Goal: Transaction & Acquisition: Purchase product/service

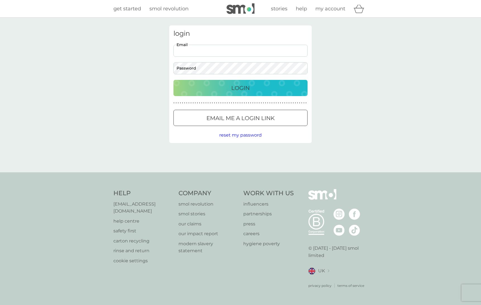
click at [206, 46] on input "Email" at bounding box center [240, 51] width 134 height 12
type input "[PERSON_NAME][EMAIL_ADDRESS][DOMAIN_NAME]"
click at [240, 88] on button "Login" at bounding box center [240, 88] width 134 height 16
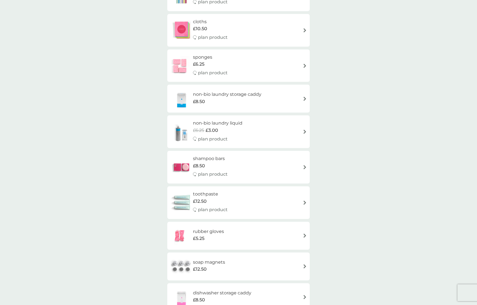
scroll to position [840, 0]
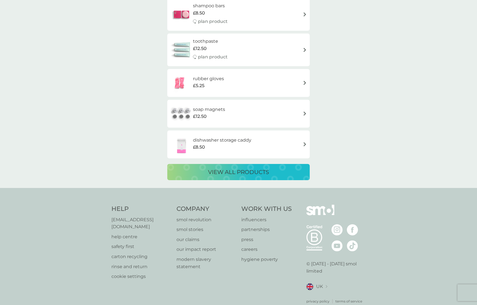
click at [151, 216] on p "[EMAIL_ADDRESS][DOMAIN_NAME]" at bounding box center [140, 223] width 59 height 14
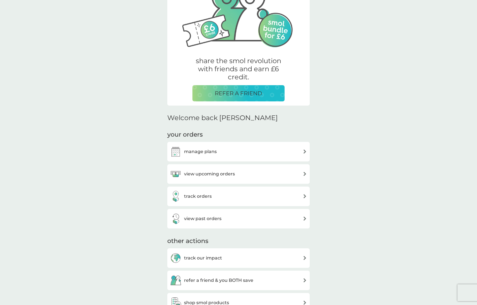
scroll to position [0, 0]
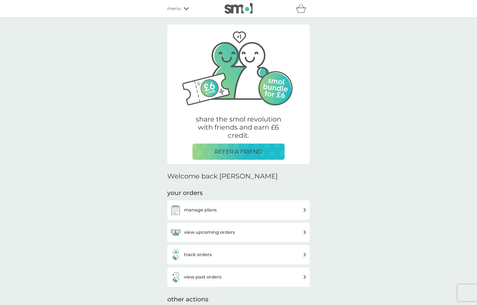
click at [295, 276] on div "view past orders" at bounding box center [238, 276] width 137 height 11
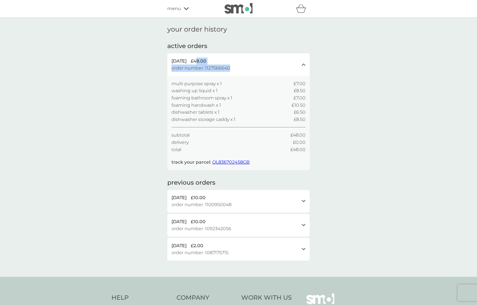
drag, startPoint x: 232, startPoint y: 69, endPoint x: 205, endPoint y: 63, distance: 27.2
click at [205, 63] on div "6 Oct 2025 £48.00 order number: 1127566640" at bounding box center [234, 65] width 127 height 14
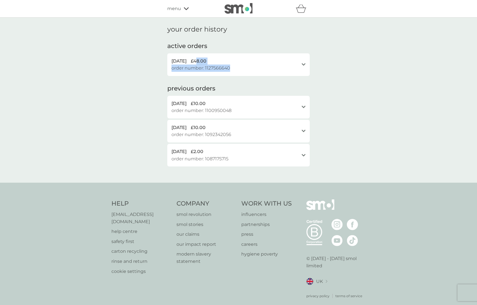
click at [209, 66] on span "order number: 1127566640" at bounding box center [200, 67] width 59 height 7
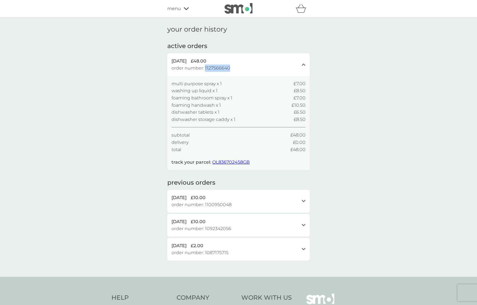
drag, startPoint x: 230, startPoint y: 68, endPoint x: 205, endPoint y: 70, distance: 25.2
click at [205, 70] on div "6 Oct 2025 £48.00 order number: 1127566640" at bounding box center [234, 65] width 127 height 14
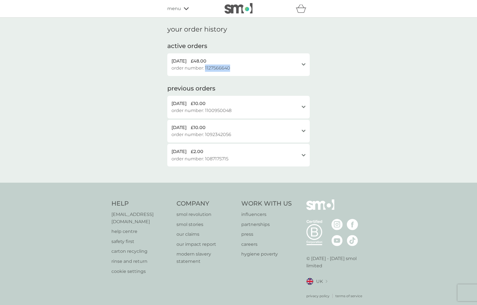
copy span "1127566640"
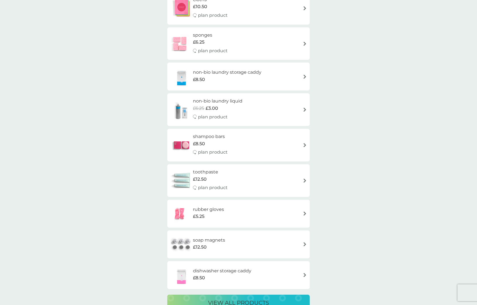
scroll to position [732, 0]
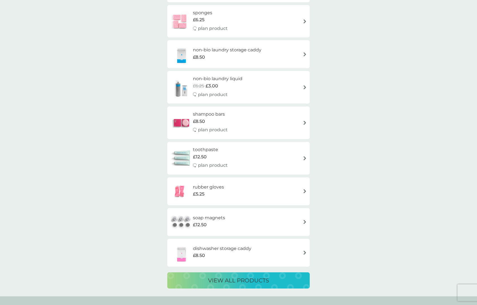
click at [210, 276] on p "view all products" at bounding box center [238, 280] width 61 height 9
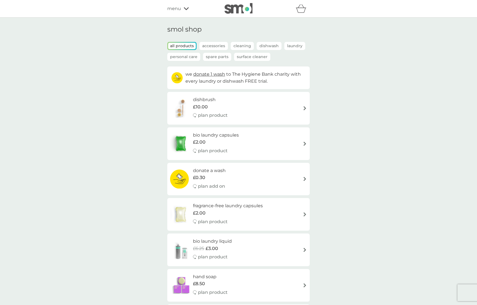
click at [209, 59] on p "Spare Parts" at bounding box center [217, 57] width 28 height 8
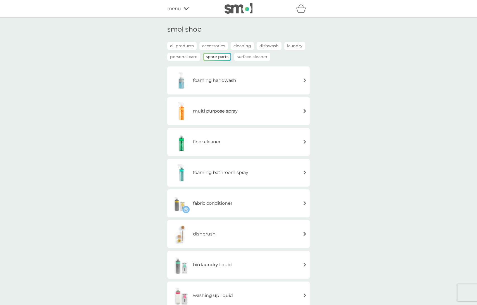
click at [210, 77] on h6 "foaming handwash" at bounding box center [214, 80] width 43 height 7
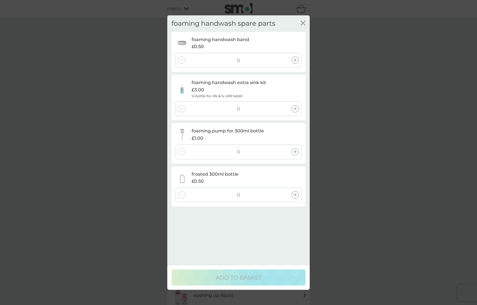
click at [374, 115] on div "foaming handwash spare parts close foaming handwash band £0.50 0 foaming handwa…" at bounding box center [238, 152] width 477 height 305
